Goal: Task Accomplishment & Management: Manage account settings

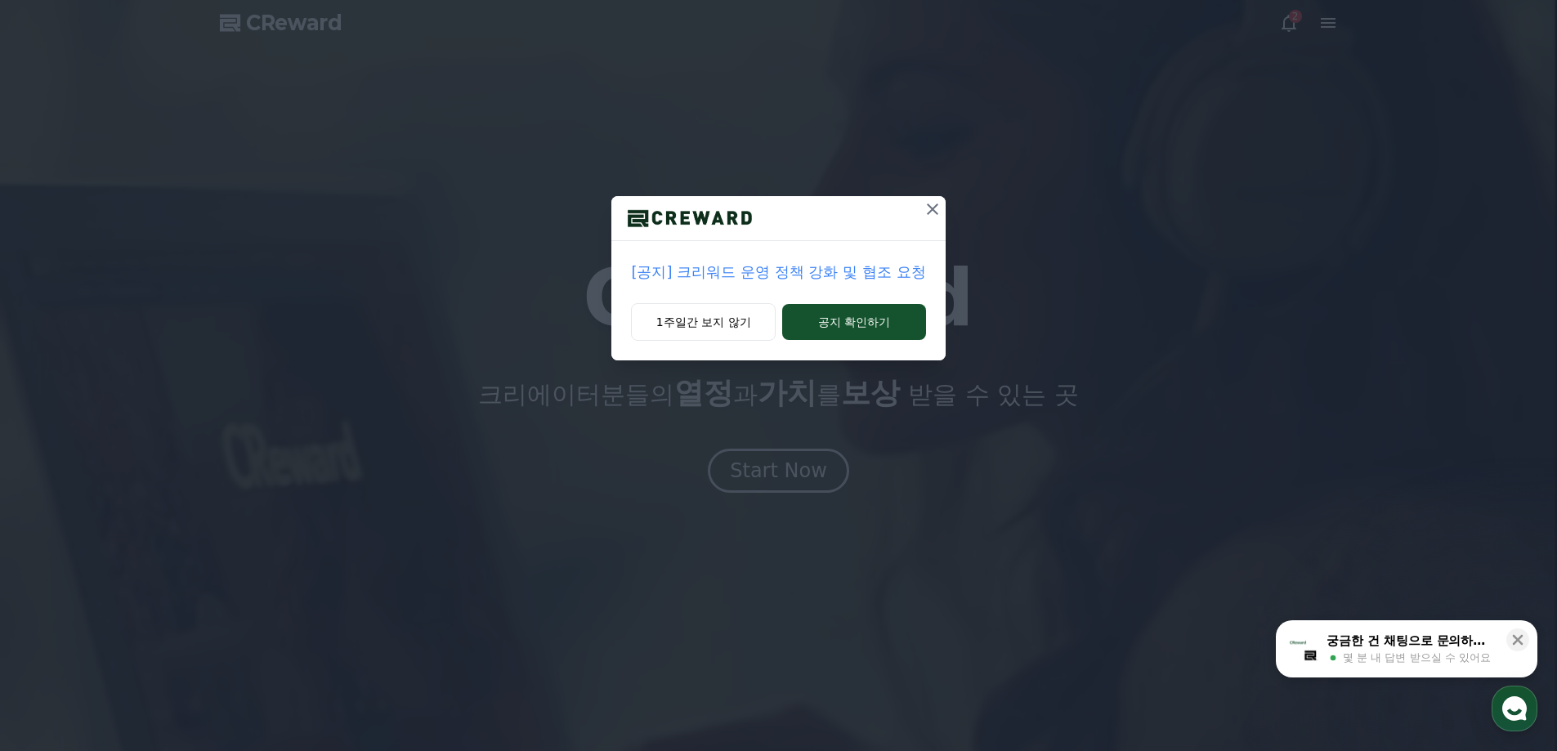
click at [933, 208] on icon at bounding box center [932, 209] width 11 height 11
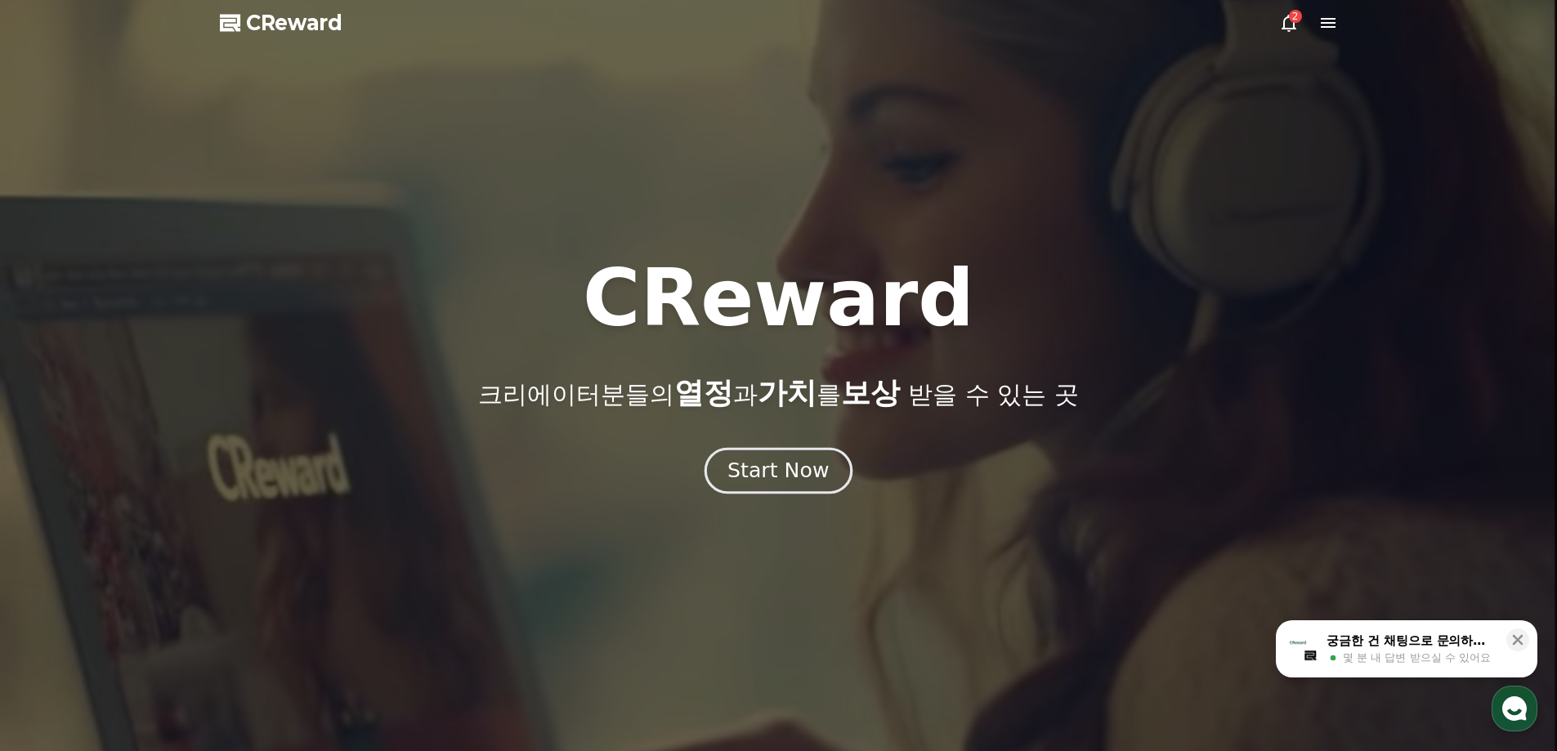
click at [798, 479] on div "Start Now" at bounding box center [778, 471] width 101 height 28
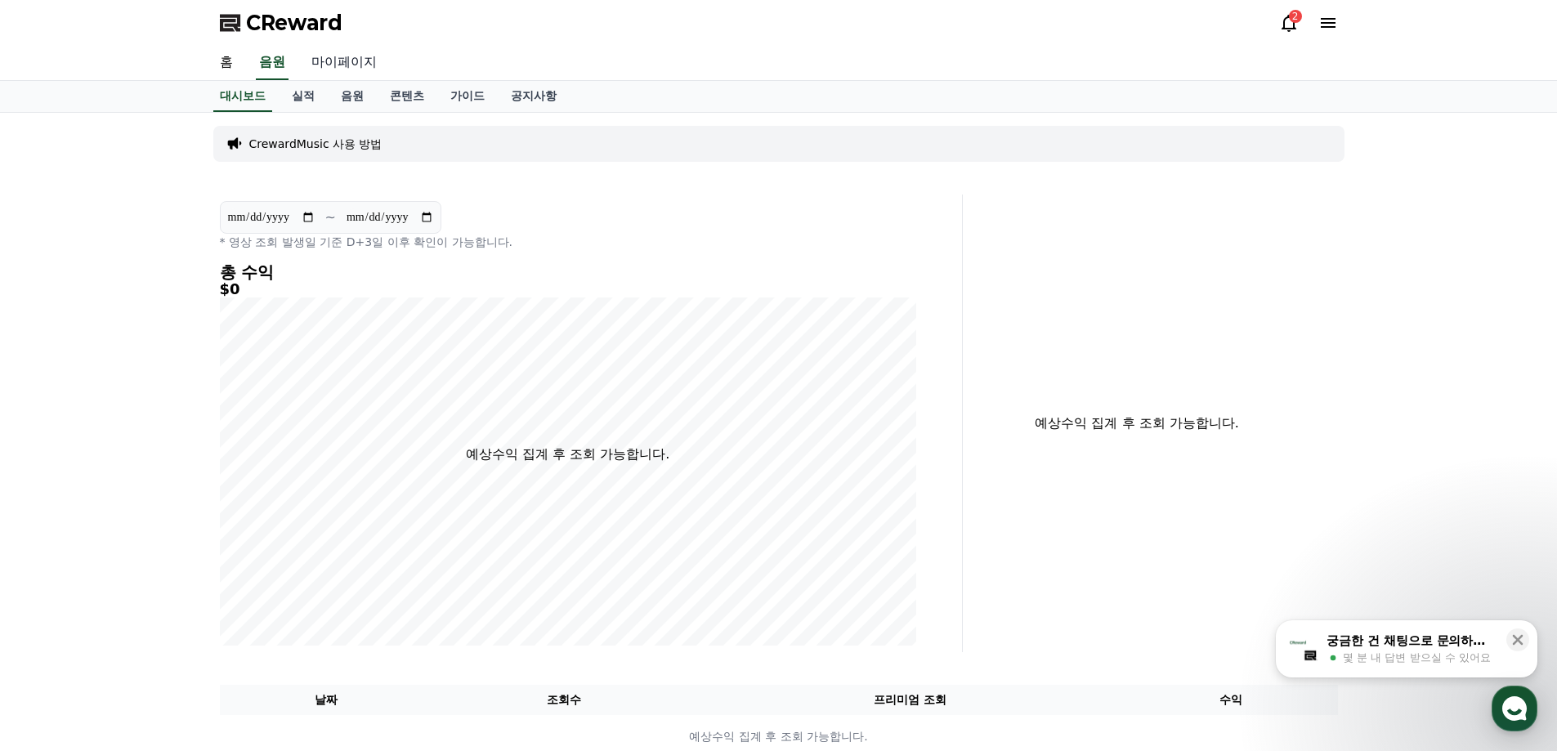
click at [328, 64] on link "마이페이지" at bounding box center [344, 63] width 92 height 34
select select "**********"
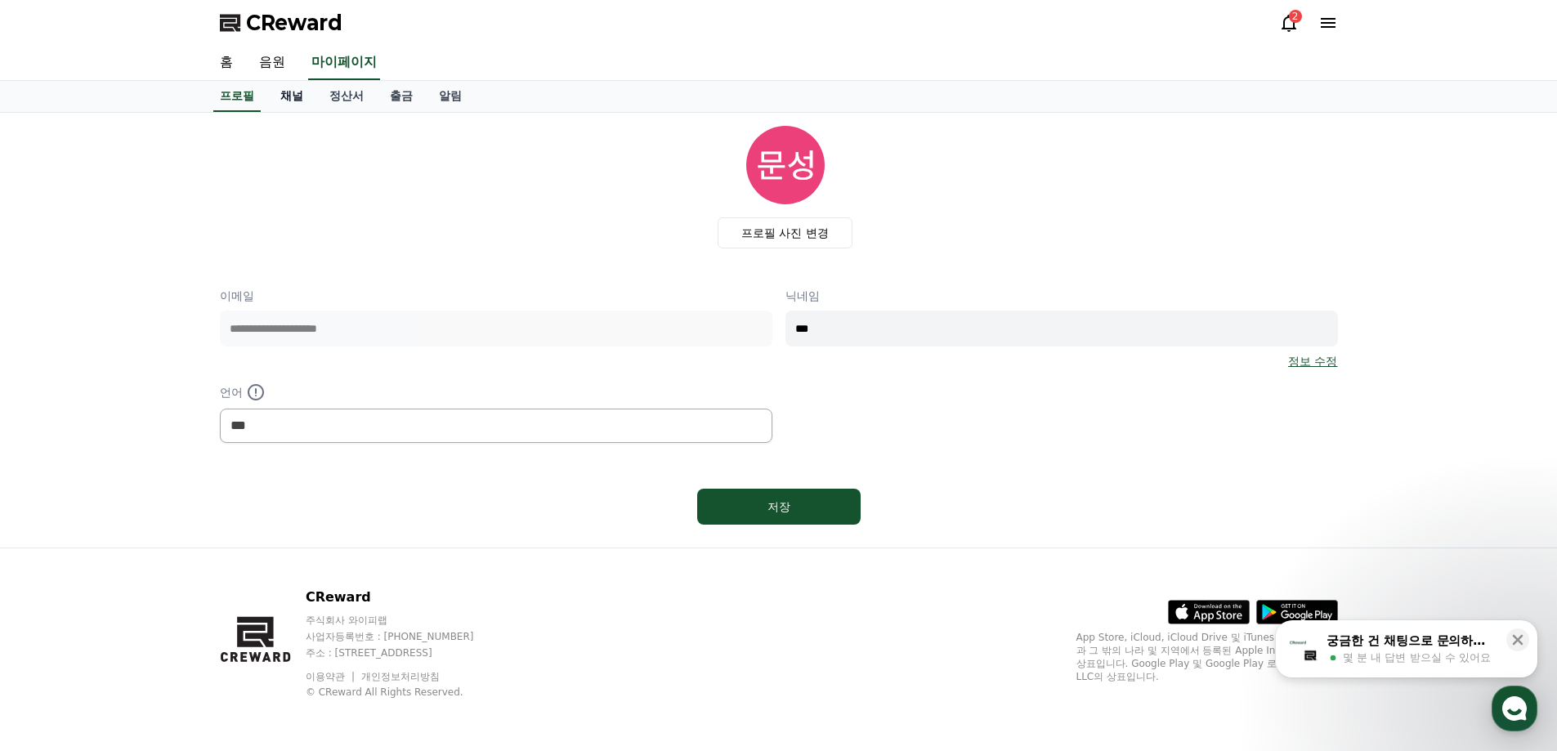
click at [298, 85] on link "채널" at bounding box center [291, 96] width 49 height 31
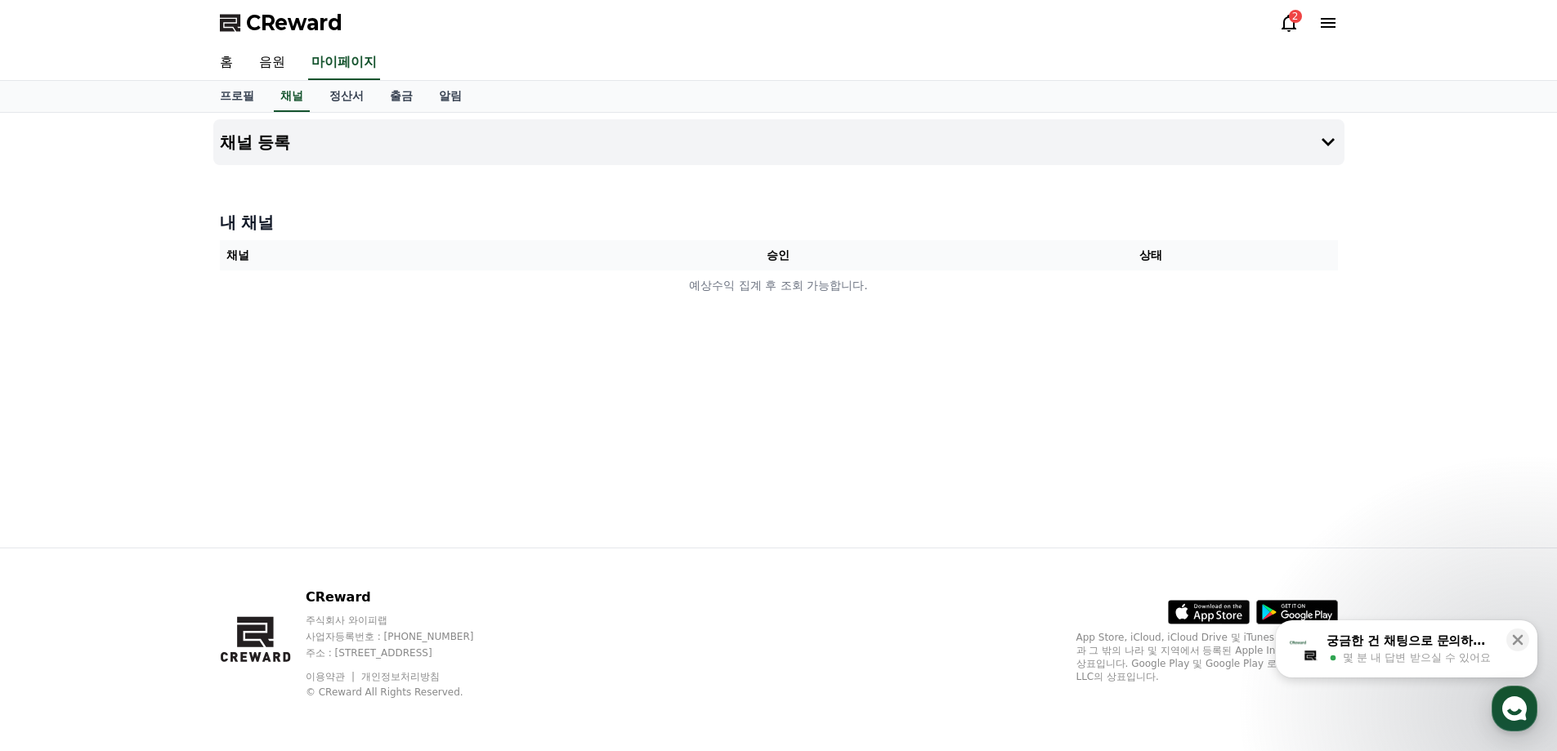
click at [1294, 29] on icon at bounding box center [1289, 23] width 15 height 17
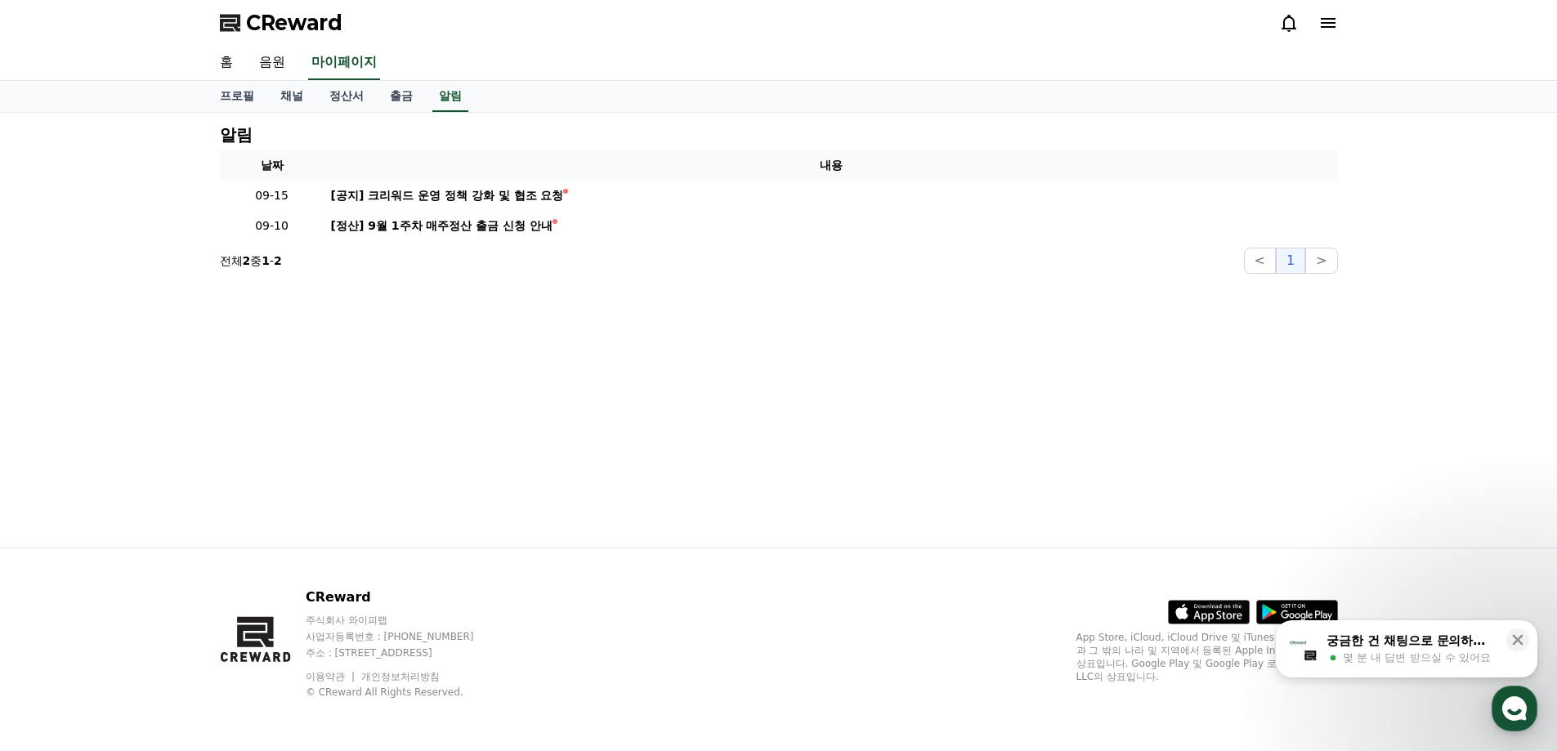
click at [1316, 24] on div at bounding box center [1308, 23] width 59 height 20
click at [1327, 24] on icon at bounding box center [1328, 23] width 15 height 10
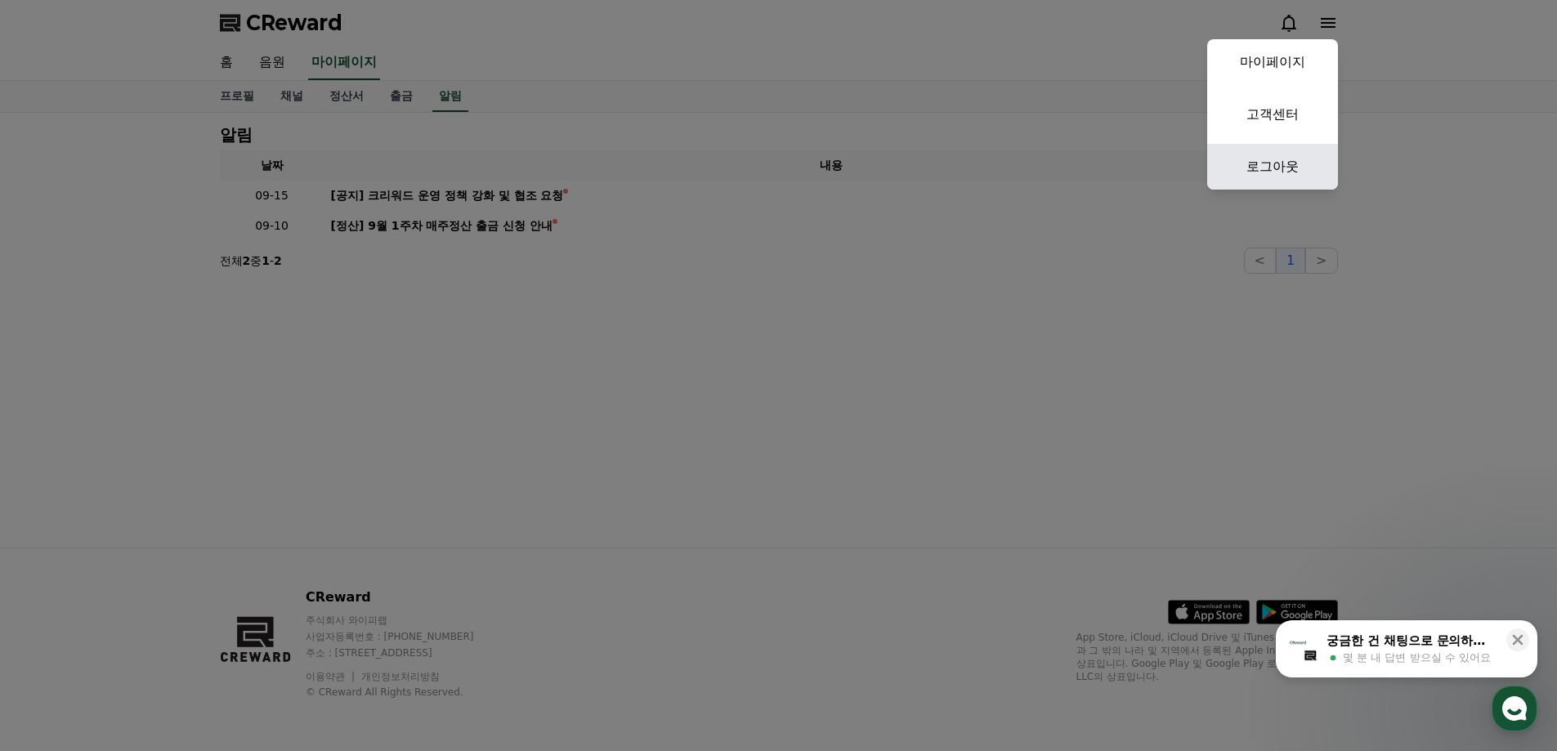
click at [1279, 169] on link "로그아웃" at bounding box center [1272, 167] width 131 height 46
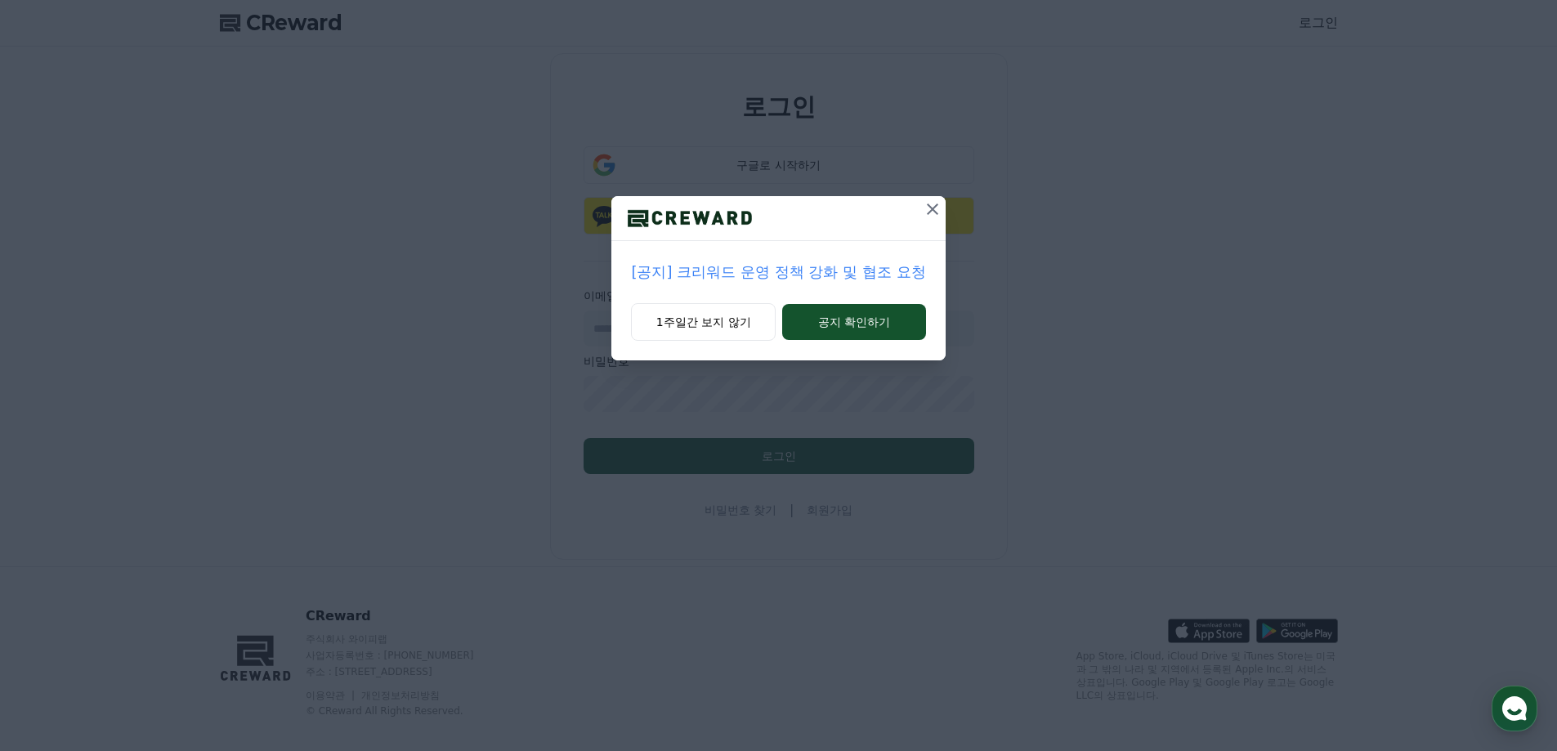
click at [933, 208] on icon at bounding box center [932, 209] width 11 height 11
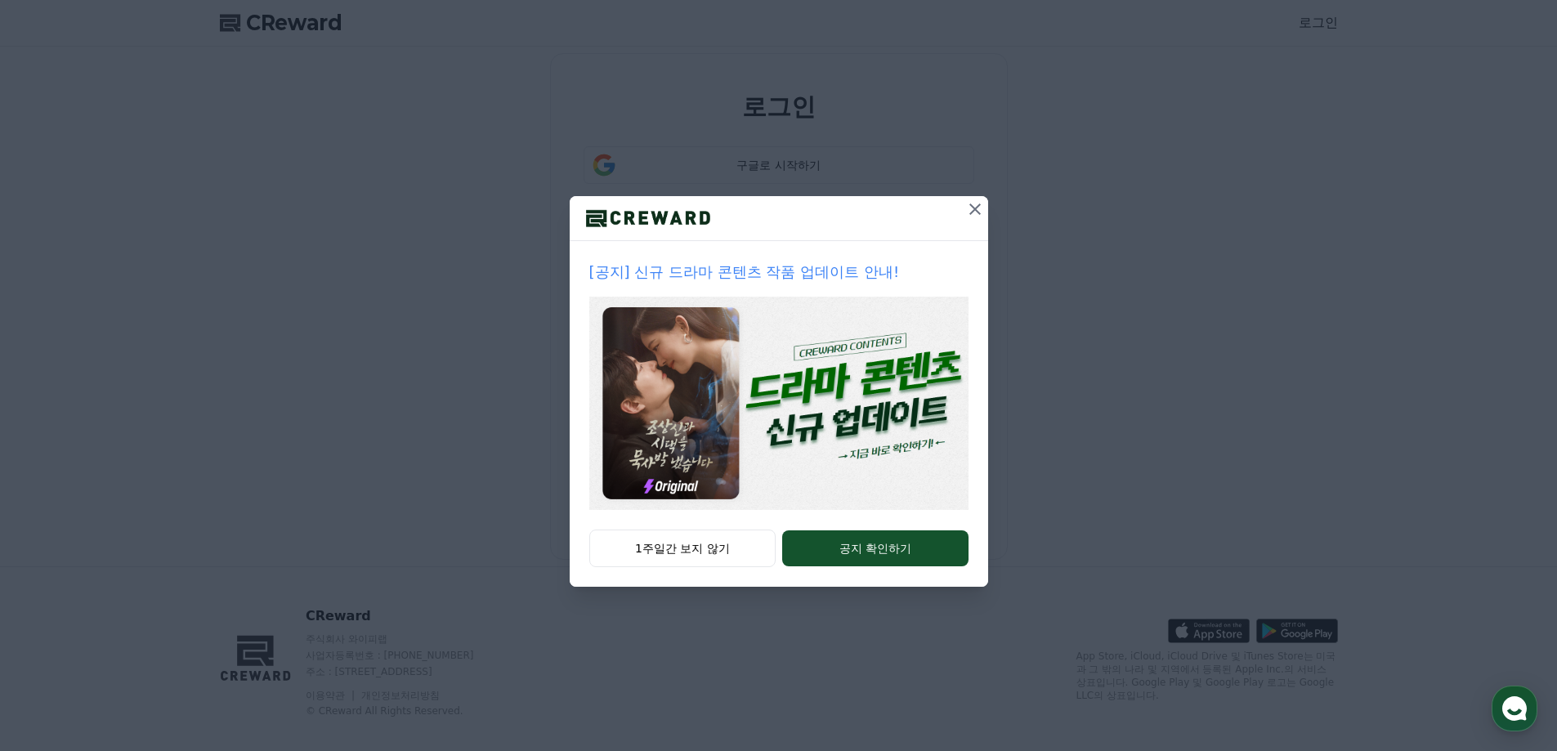
click at [978, 211] on icon at bounding box center [976, 209] width 20 height 20
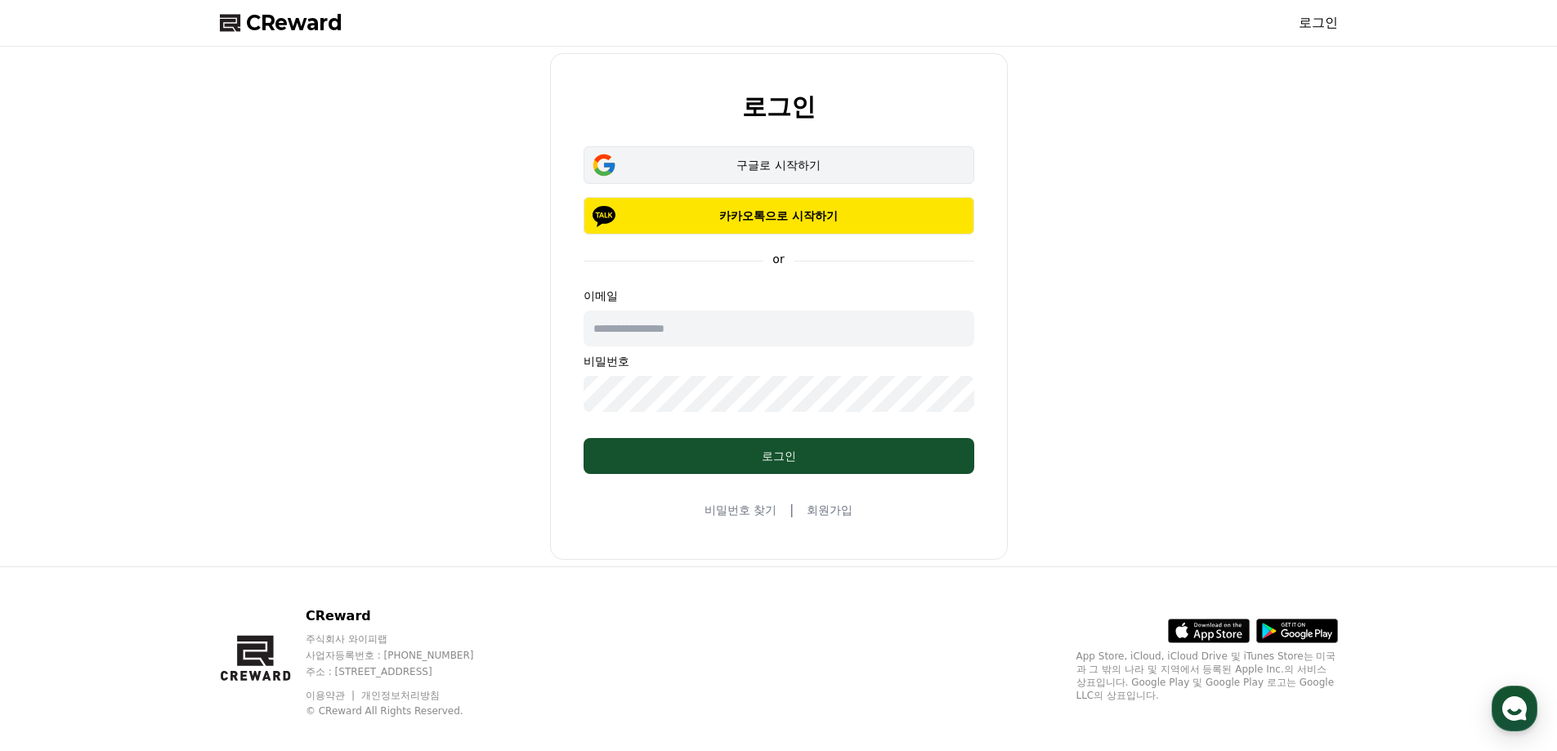
click at [738, 168] on div "구글로 시작하기" at bounding box center [778, 165] width 343 height 16
